Goal: Task Accomplishment & Management: Use online tool/utility

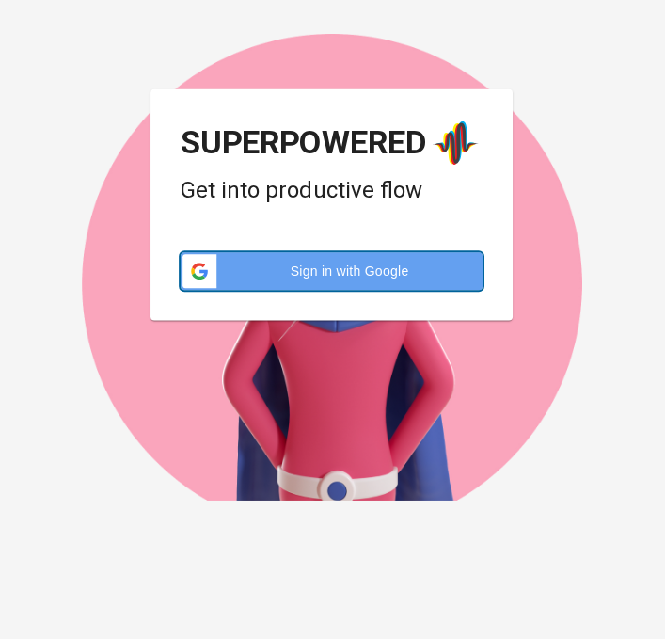
click at [420, 271] on span "Sign in with Google" at bounding box center [351, 270] width 243 height 19
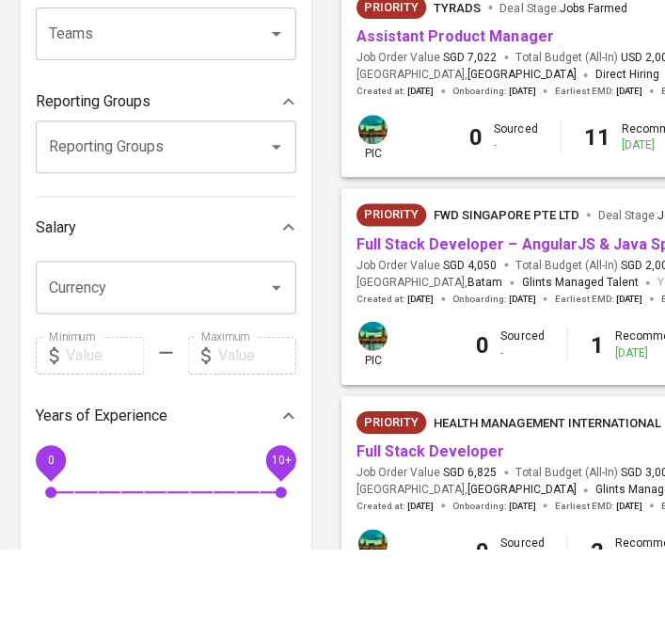
scroll to position [204, 0]
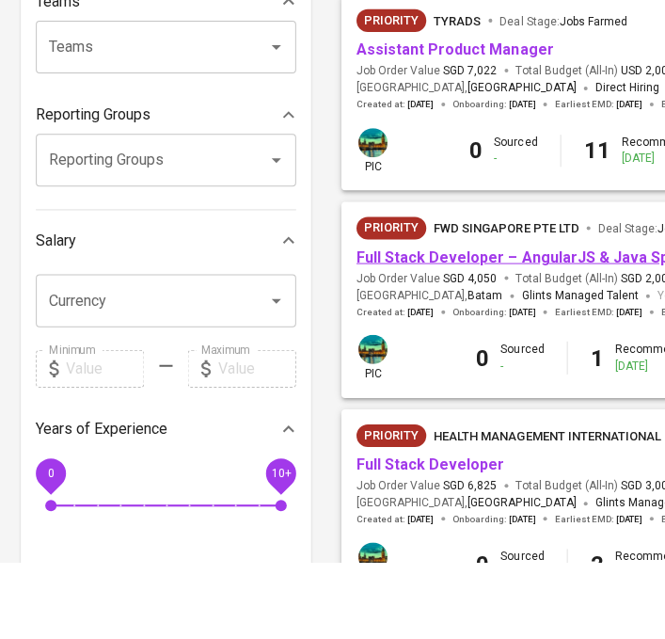
click at [537, 329] on link "Full Stack Developer – AngularJS & Java Spring Boot" at bounding box center [545, 334] width 377 height 18
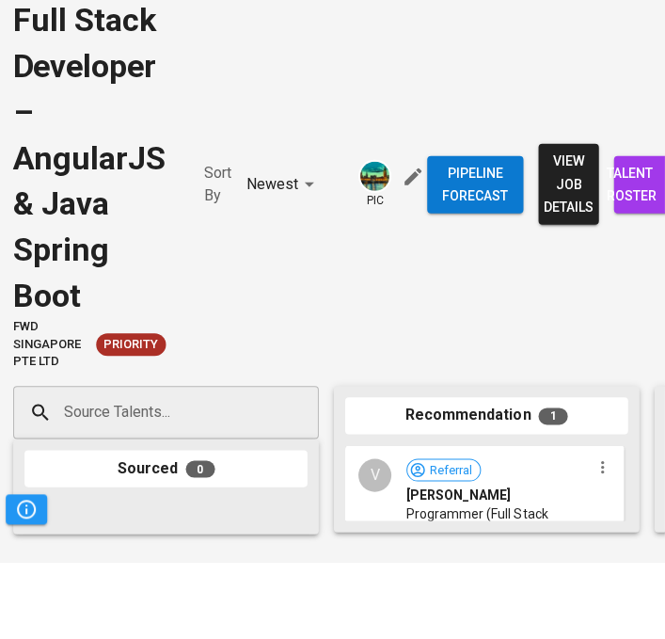
click at [629, 261] on span "talent roster" at bounding box center [644, 262] width 30 height 46
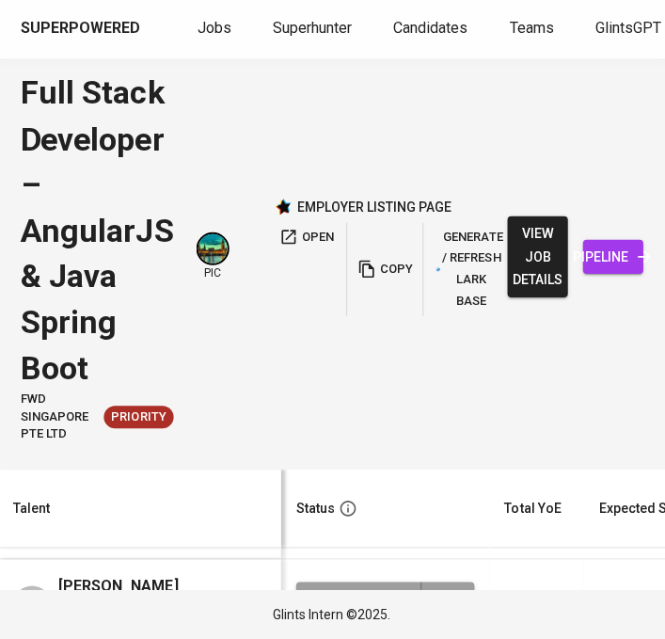
scroll to position [97, 0]
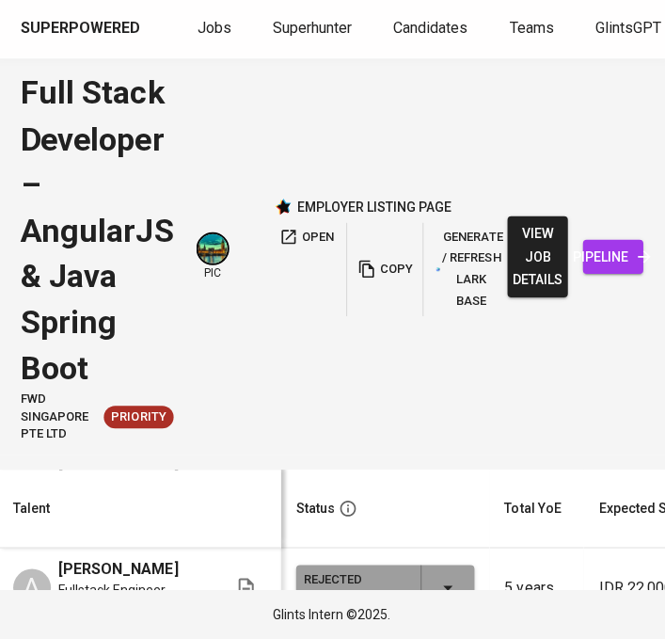
click at [445, 595] on icon "button" at bounding box center [448, 588] width 23 height 23
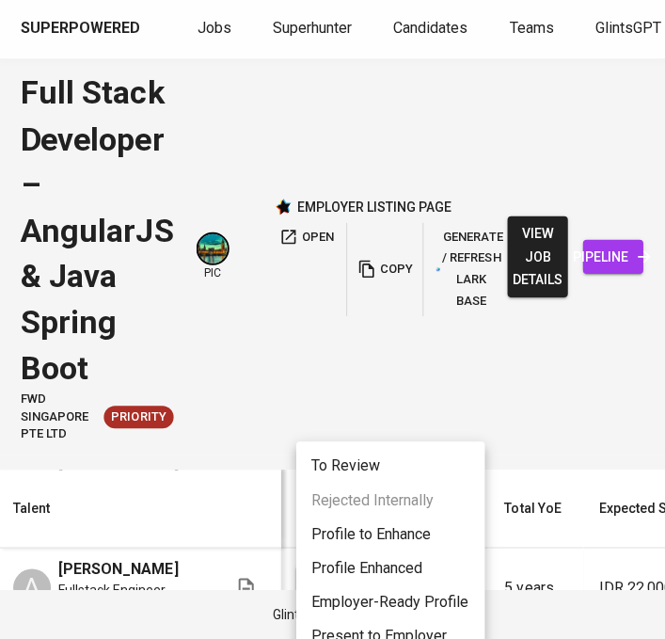
click at [430, 638] on li "Present to Employer" at bounding box center [391, 636] width 188 height 34
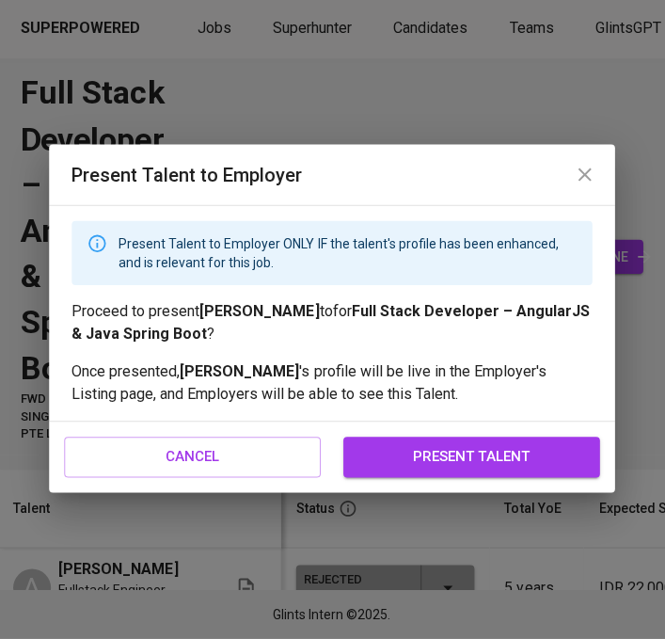
click at [504, 469] on span "present talent" at bounding box center [472, 457] width 214 height 24
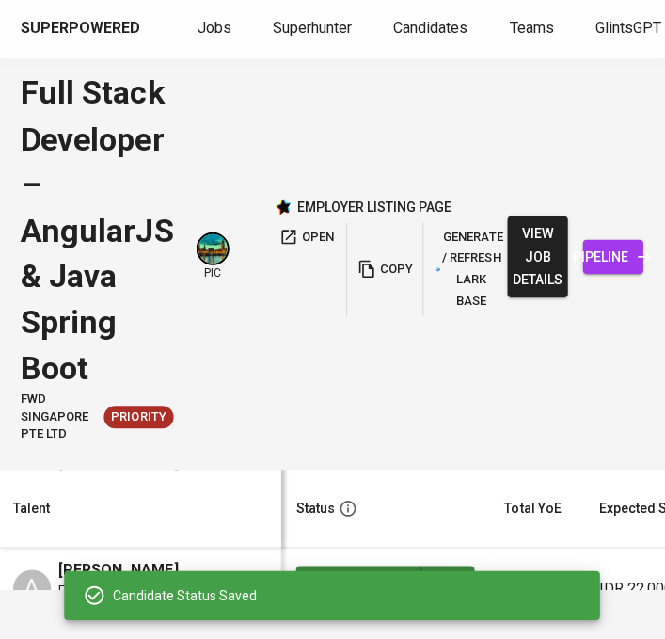
scroll to position [119, 0]
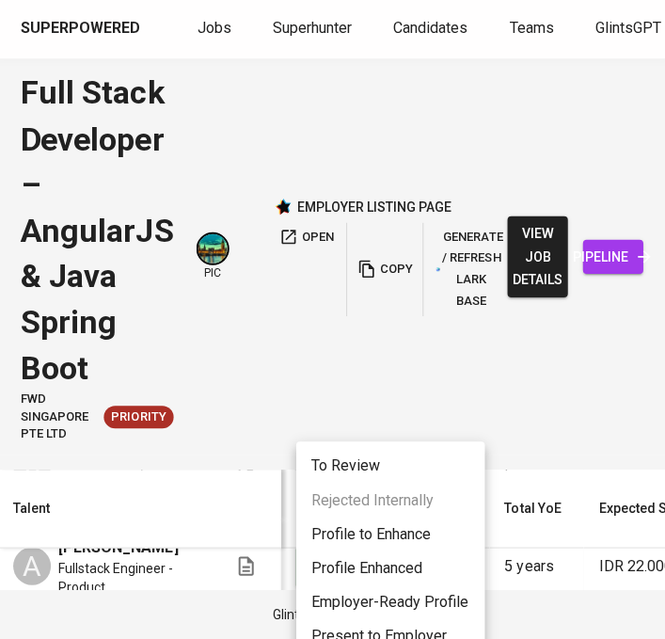
click at [426, 636] on li "Present to Employer" at bounding box center [391, 636] width 188 height 34
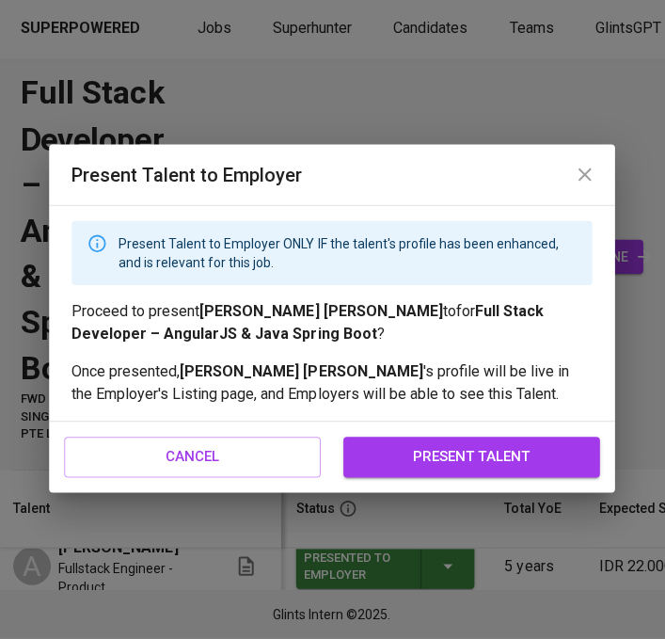
click at [513, 477] on button "present talent" at bounding box center [472, 457] width 256 height 40
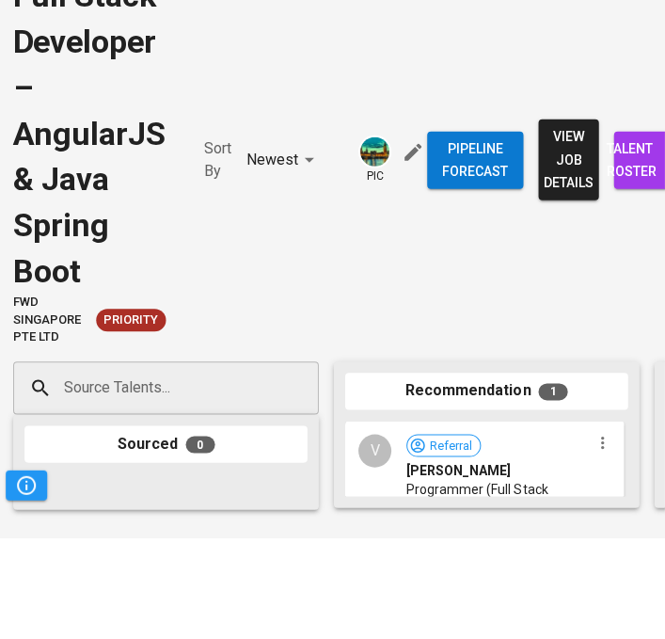
click at [639, 269] on span "talent roster" at bounding box center [644, 262] width 30 height 46
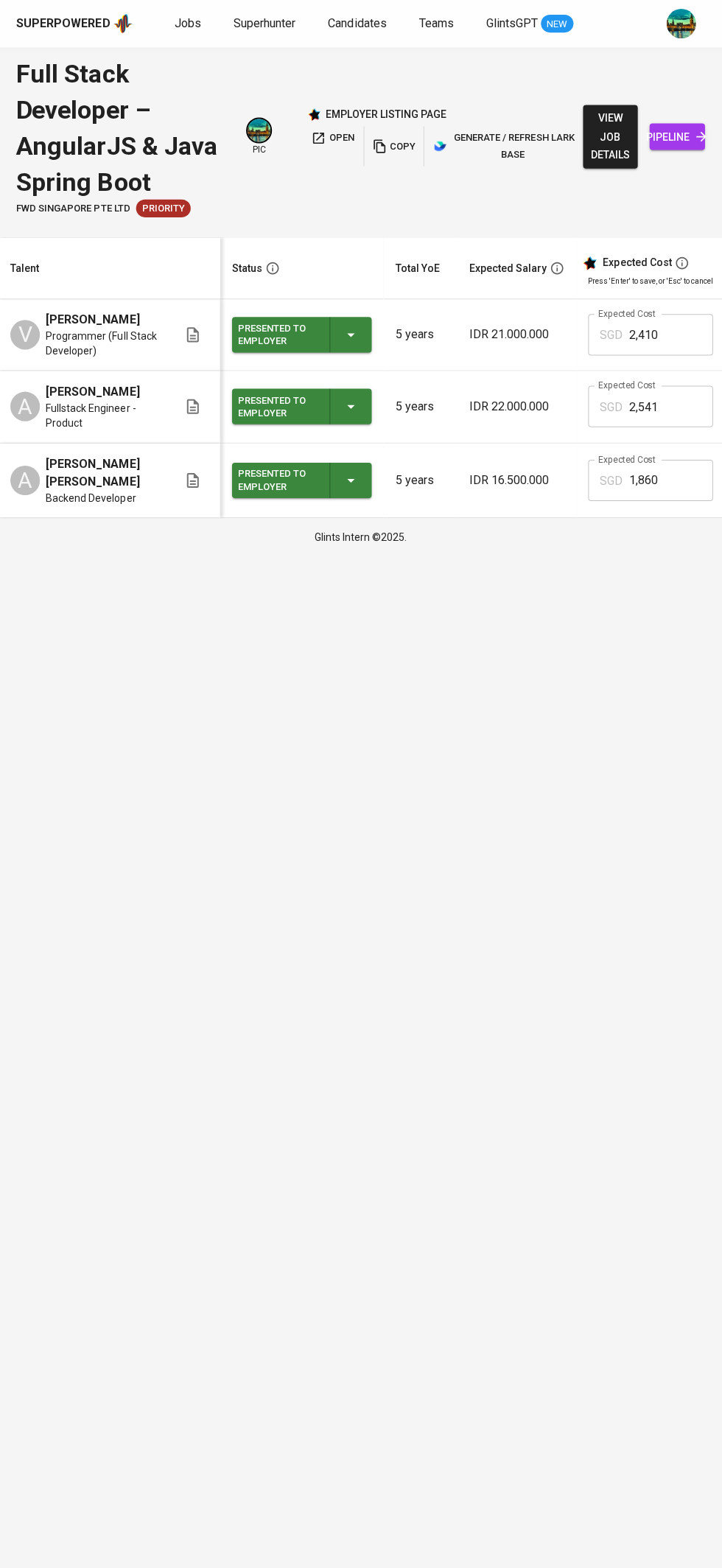
click at [317, 138] on icon "button" at bounding box center [319, 137] width 11 height 11
